Goal: Transaction & Acquisition: Purchase product/service

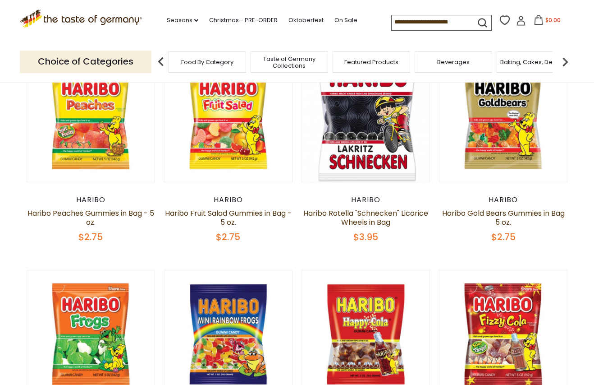
scroll to position [90, 0]
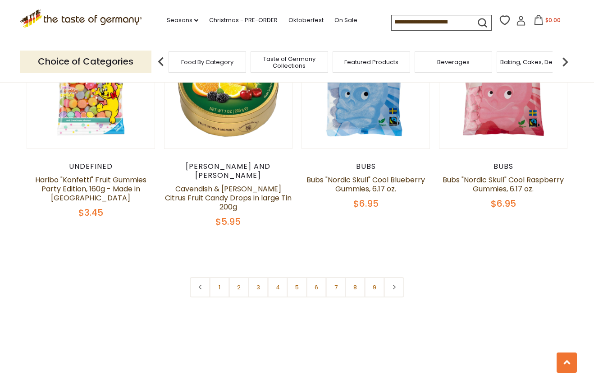
scroll to position [2119, 0]
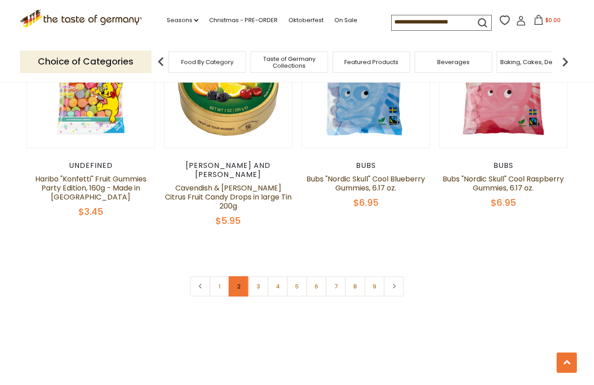
click at [234, 276] on link "2" at bounding box center [239, 286] width 20 height 20
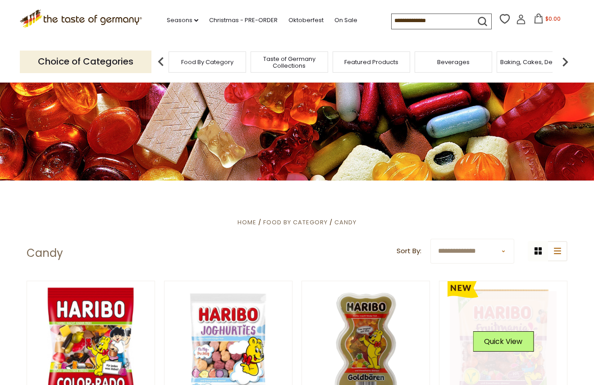
scroll to position [135, 0]
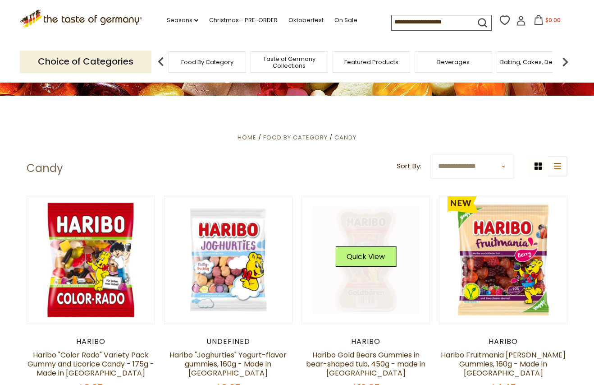
click at [362, 240] on link at bounding box center [365, 259] width 107 height 107
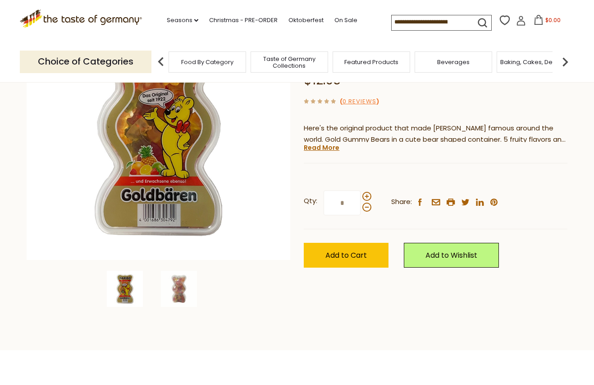
scroll to position [135, 0]
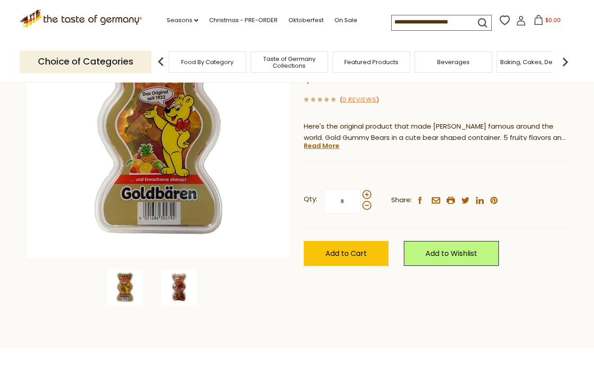
drag, startPoint x: 177, startPoint y: 307, endPoint x: 179, endPoint y: 299, distance: 7.7
click at [178, 303] on div at bounding box center [159, 153] width 264 height 318
click at [185, 295] on img at bounding box center [179, 287] width 36 height 36
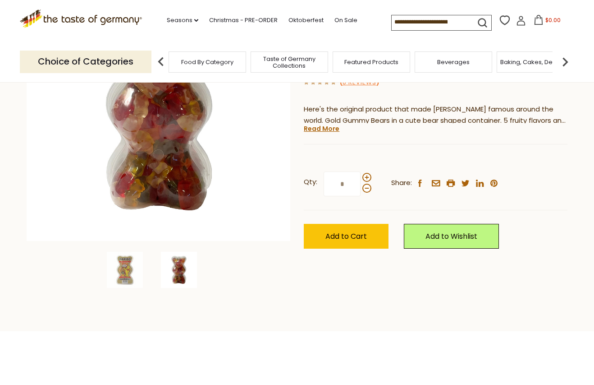
scroll to position [180, 0]
